Goal: Task Accomplishment & Management: Use online tool/utility

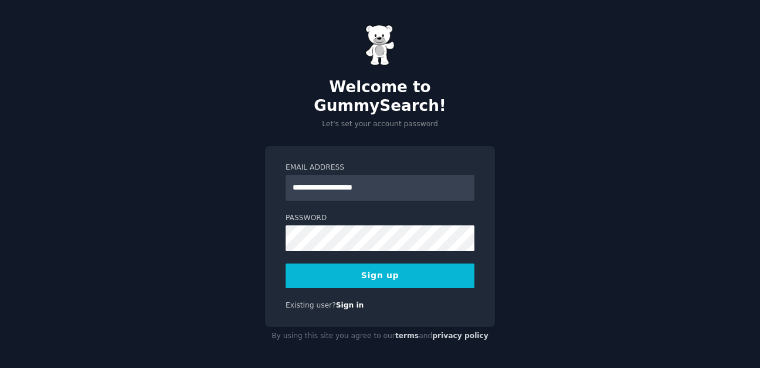
type input "**********"
click at [388, 263] on button "Sign up" at bounding box center [380, 275] width 189 height 25
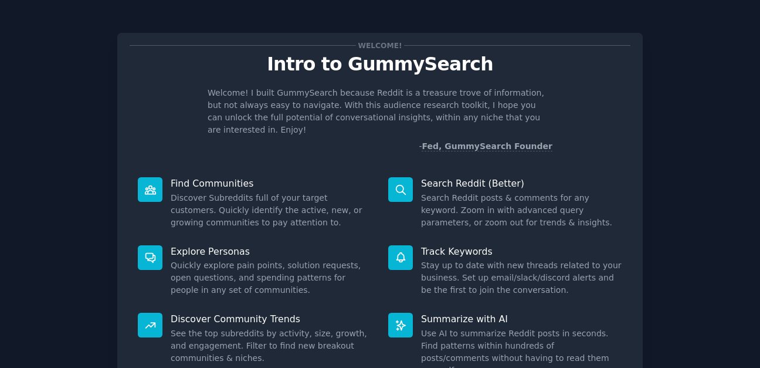
click at [420, 109] on p "Welcome! I built GummySearch because Reddit is a treasure trove of information,…" at bounding box center [380, 111] width 345 height 49
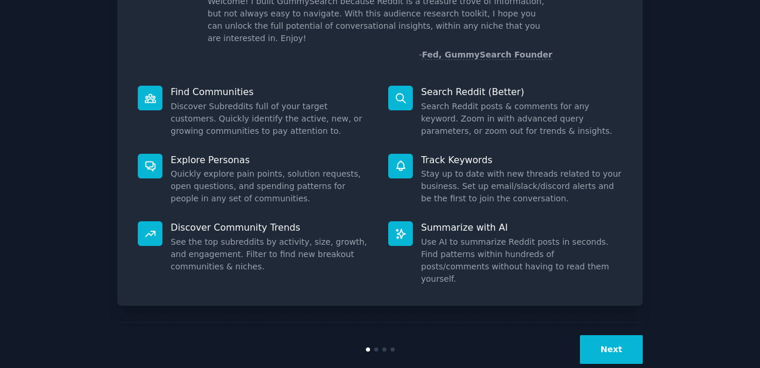
click at [623, 335] on button "Next" at bounding box center [611, 349] width 63 height 29
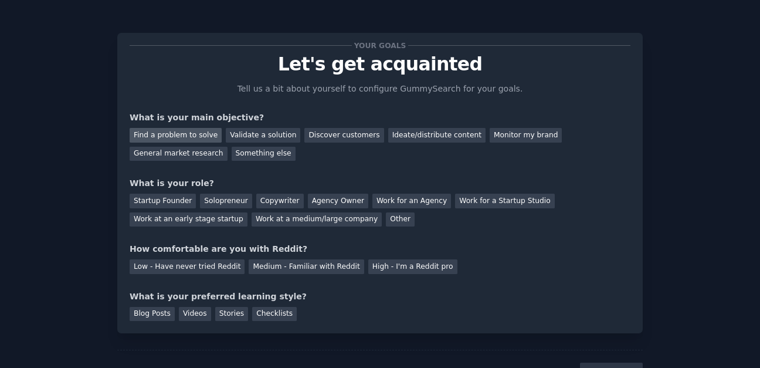
click at [195, 131] on div "Find a problem to solve" at bounding box center [176, 135] width 92 height 15
click at [177, 200] on div "Startup Founder" at bounding box center [163, 201] width 66 height 15
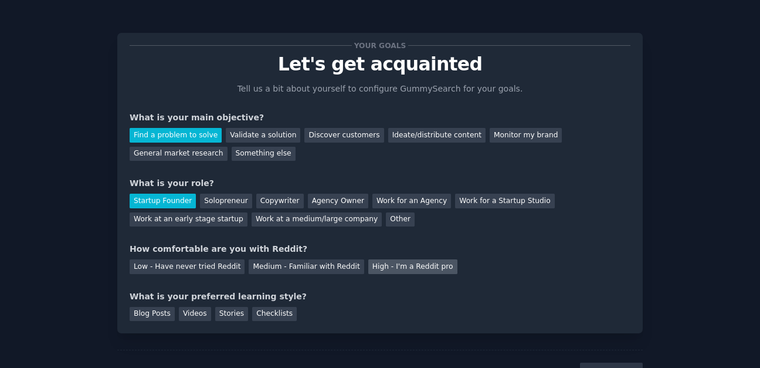
click at [385, 267] on div "High - I'm a Reddit pro" at bounding box center [412, 266] width 89 height 15
click at [270, 314] on div "Checklists" at bounding box center [274, 314] width 45 height 15
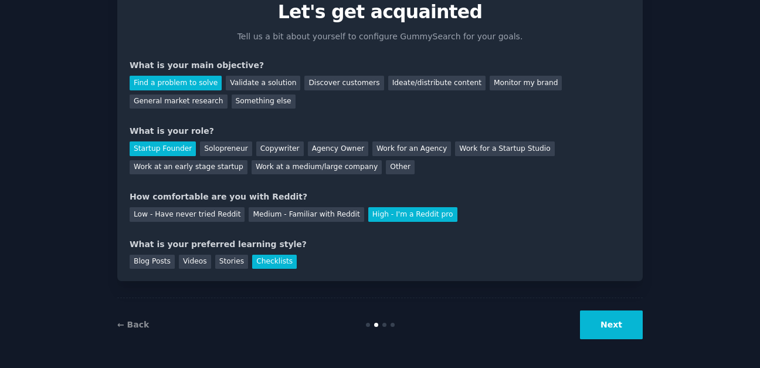
click at [593, 321] on button "Next" at bounding box center [611, 324] width 63 height 29
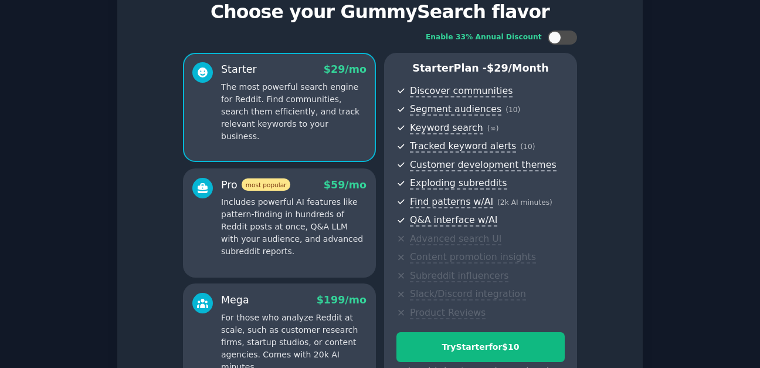
scroll to position [189, 0]
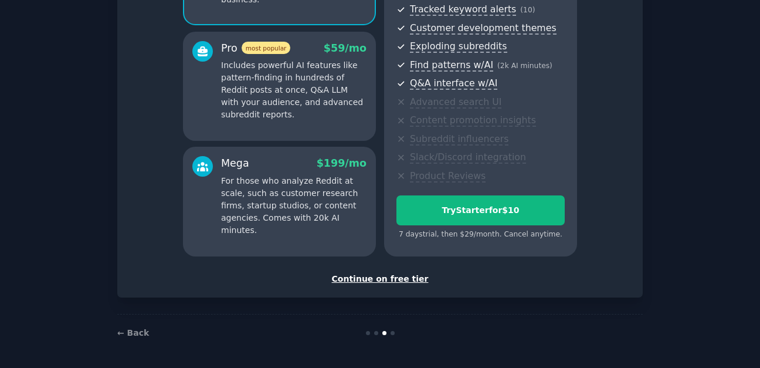
click at [393, 275] on div "Continue on free tier" at bounding box center [380, 279] width 501 height 12
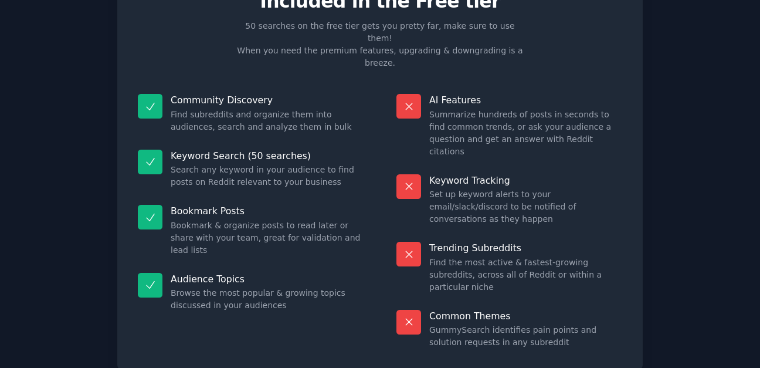
scroll to position [89, 0]
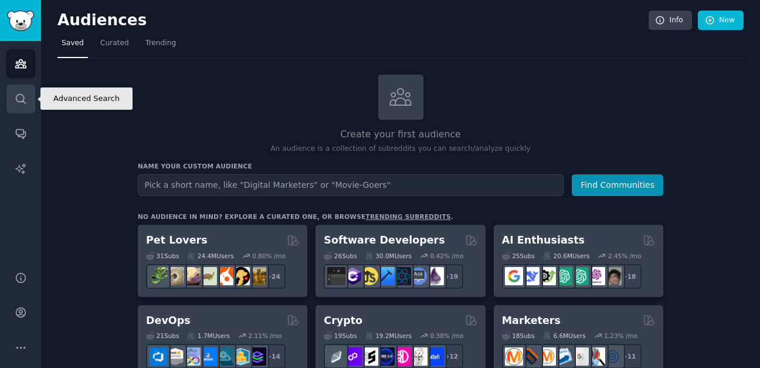
click at [29, 94] on link "Search" at bounding box center [20, 98] width 29 height 29
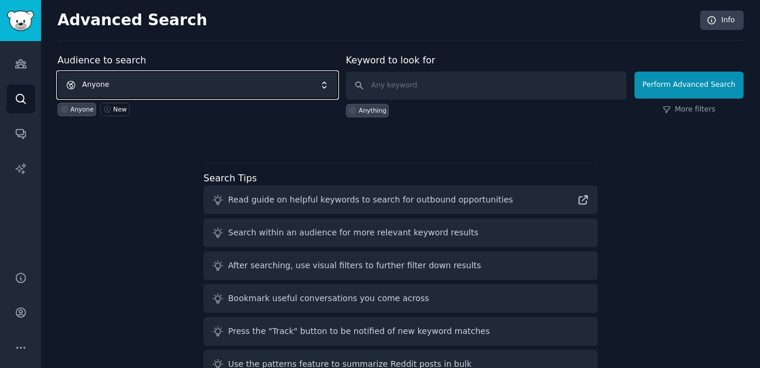
click at [191, 78] on span "Anyone" at bounding box center [197, 85] width 280 height 27
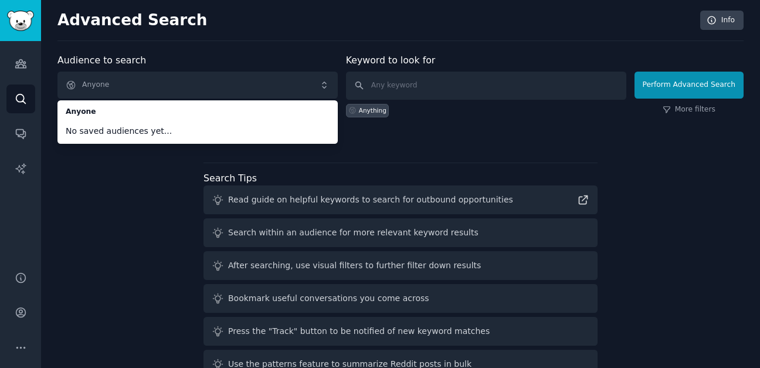
click at [154, 201] on div "Audience to search Anyone Anyone No saved audiences yet... Anyone New Keyword t…" at bounding box center [400, 218] width 686 height 330
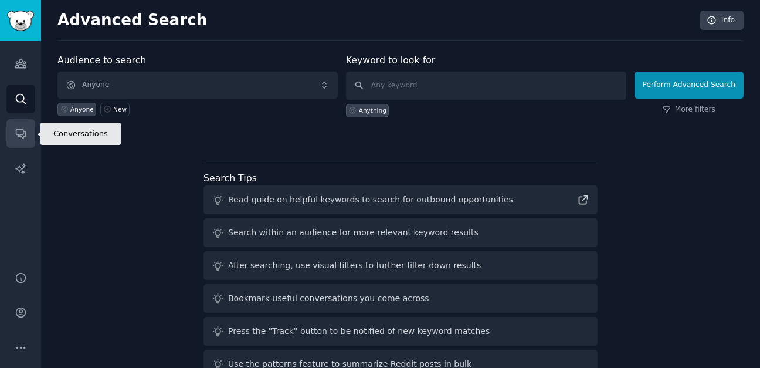
click at [28, 137] on link "Conversations" at bounding box center [20, 133] width 29 height 29
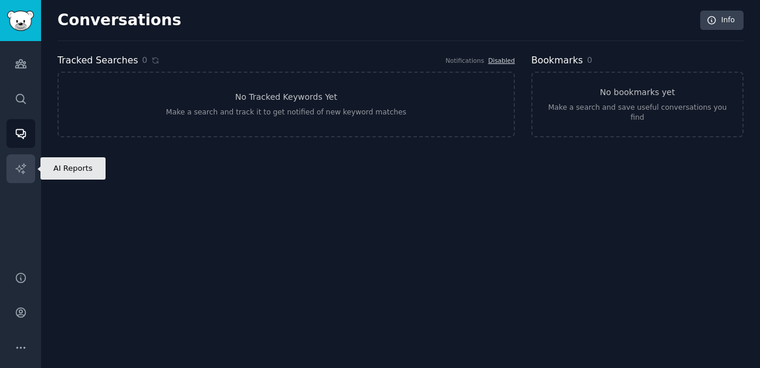
click at [15, 175] on link "AI Reports" at bounding box center [20, 168] width 29 height 29
